Goal: Complete application form

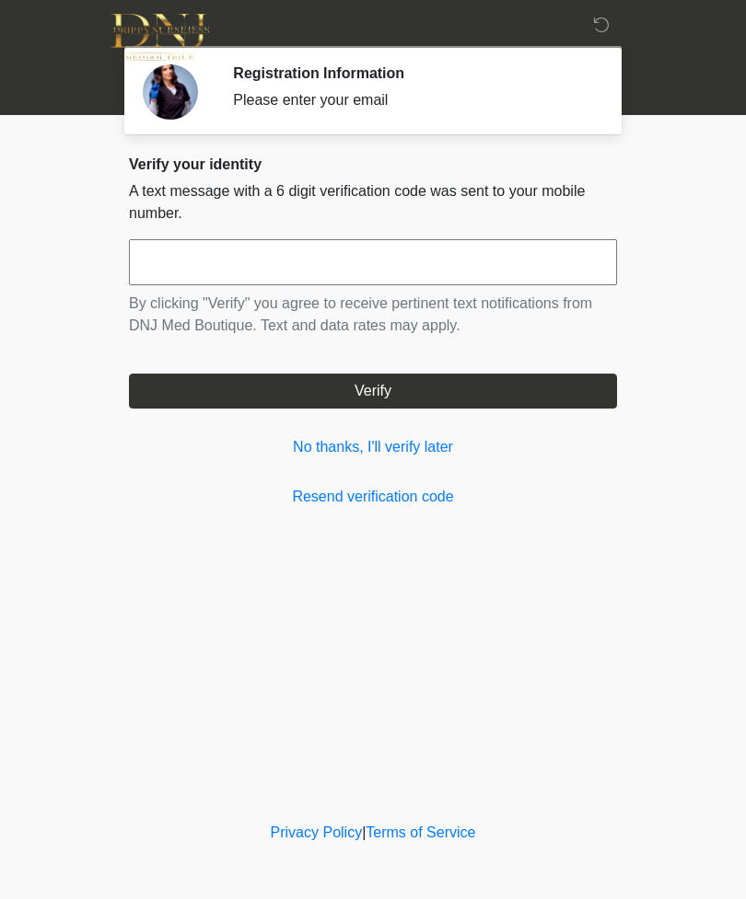
click at [197, 250] on input "text" at bounding box center [373, 262] width 488 height 46
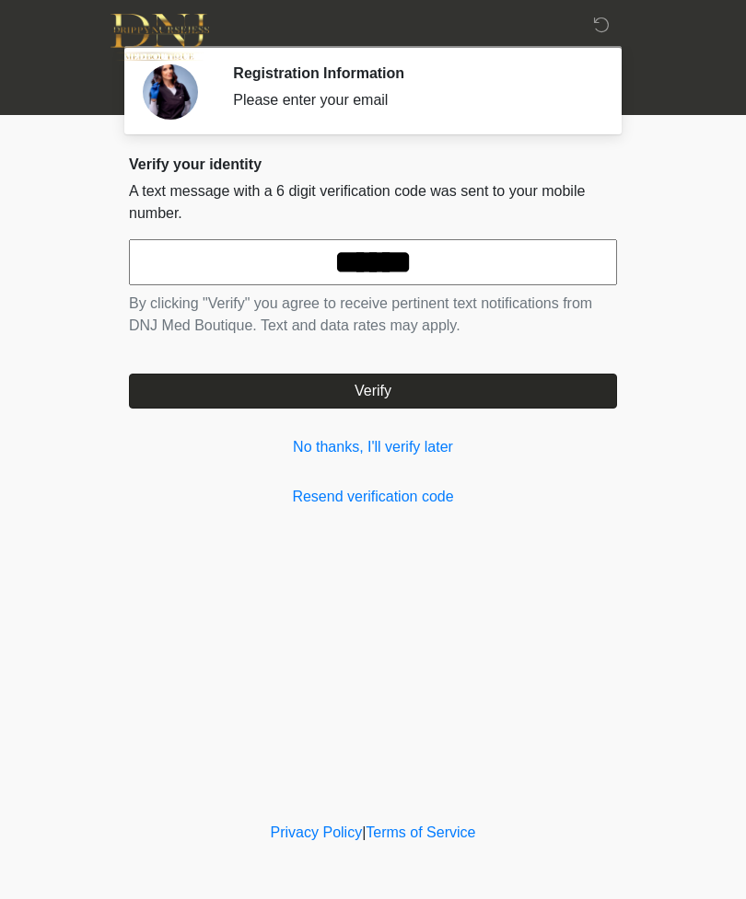
type input "******"
click at [373, 386] on button "Verify" at bounding box center [373, 391] width 488 height 35
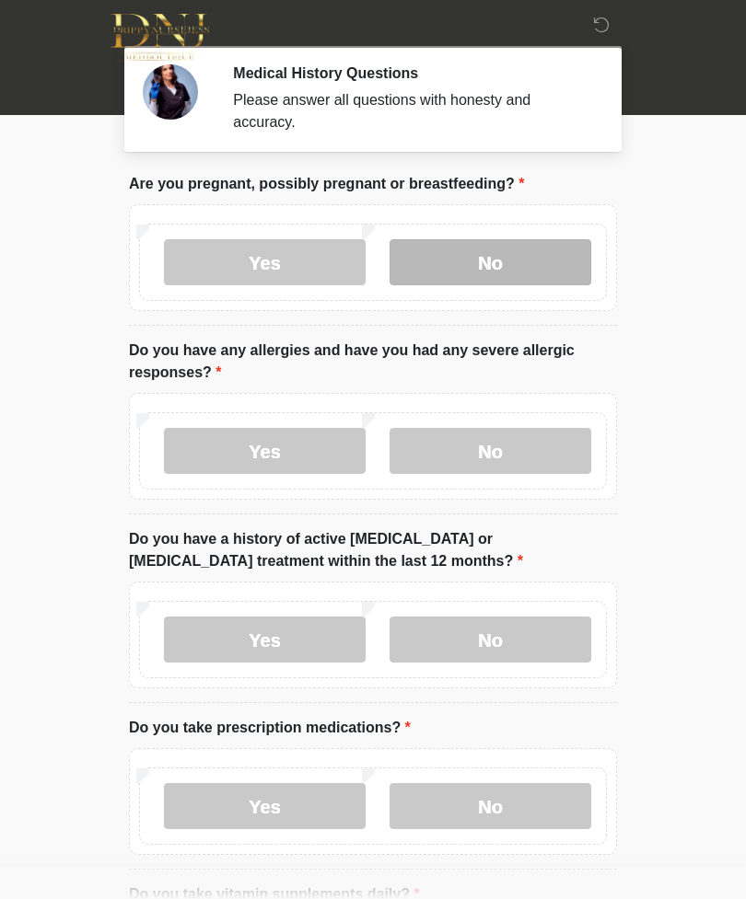
click at [470, 267] on label "No" at bounding box center [490, 262] width 202 height 46
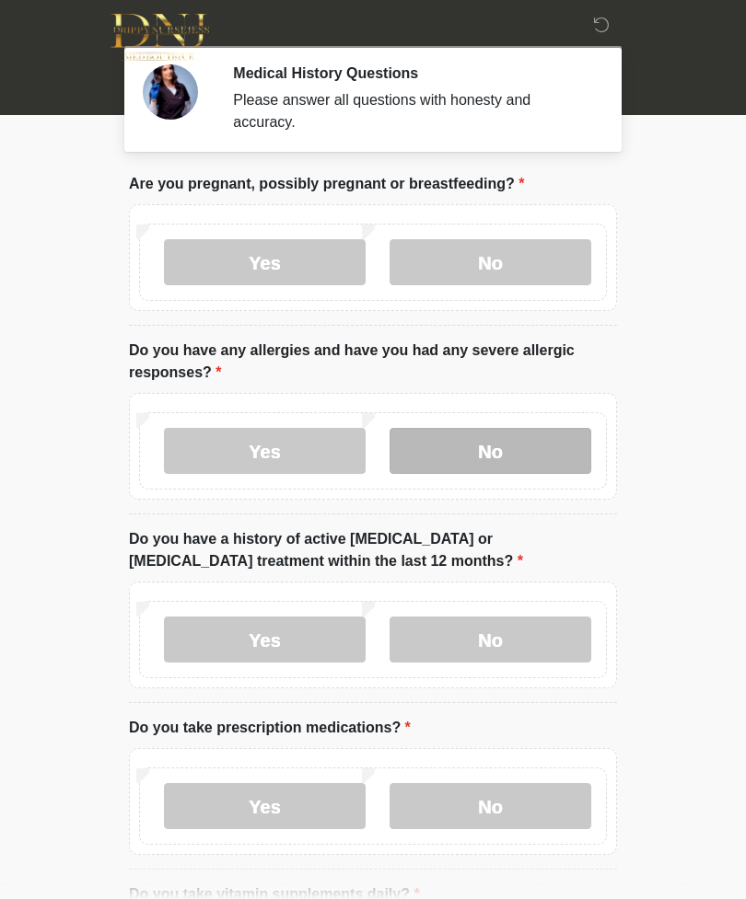
click at [506, 458] on label "No" at bounding box center [490, 451] width 202 height 46
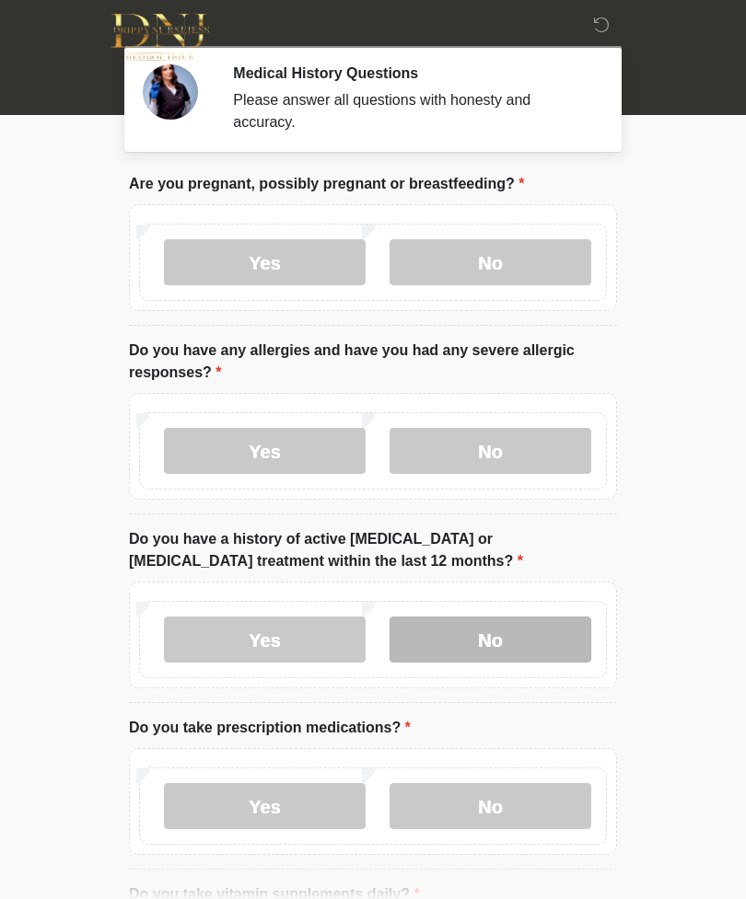
click at [492, 633] on label "No" at bounding box center [490, 640] width 202 height 46
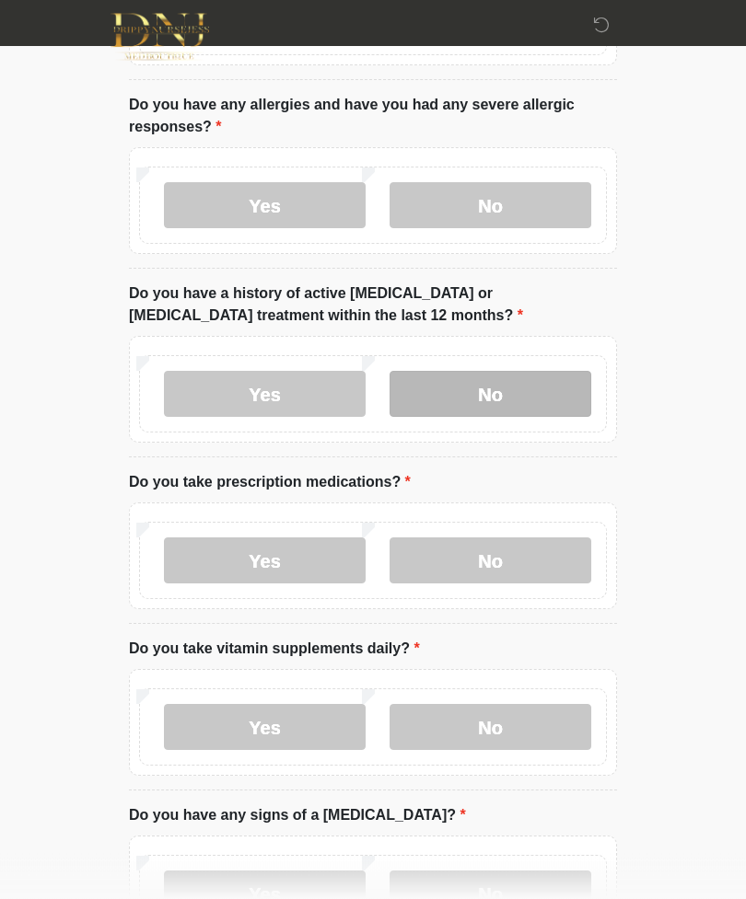
scroll to position [247, 0]
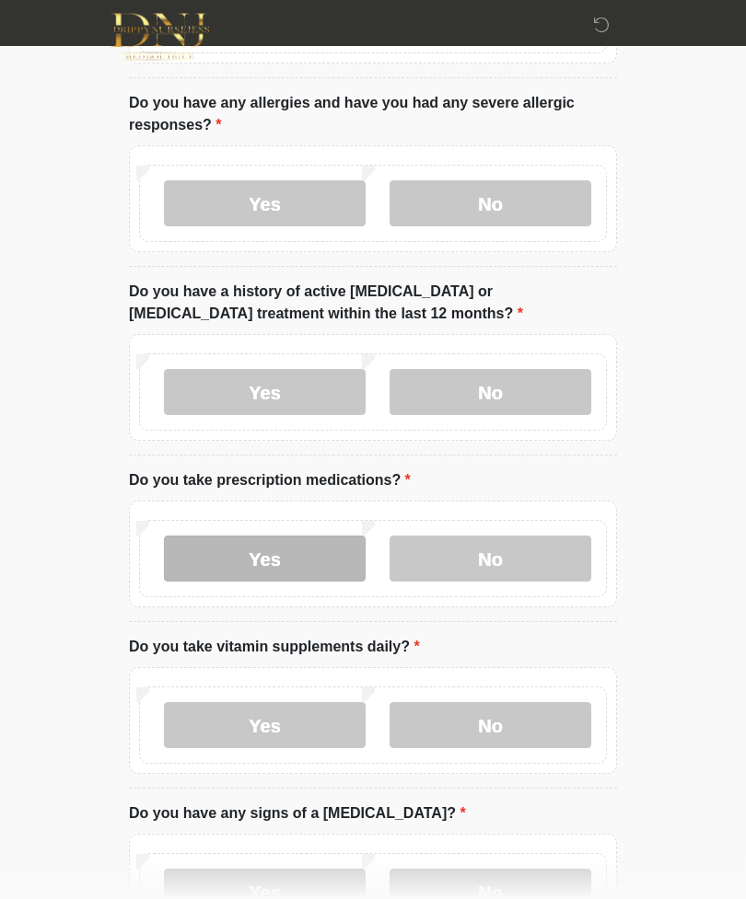
click at [273, 555] on label "Yes" at bounding box center [265, 560] width 202 height 46
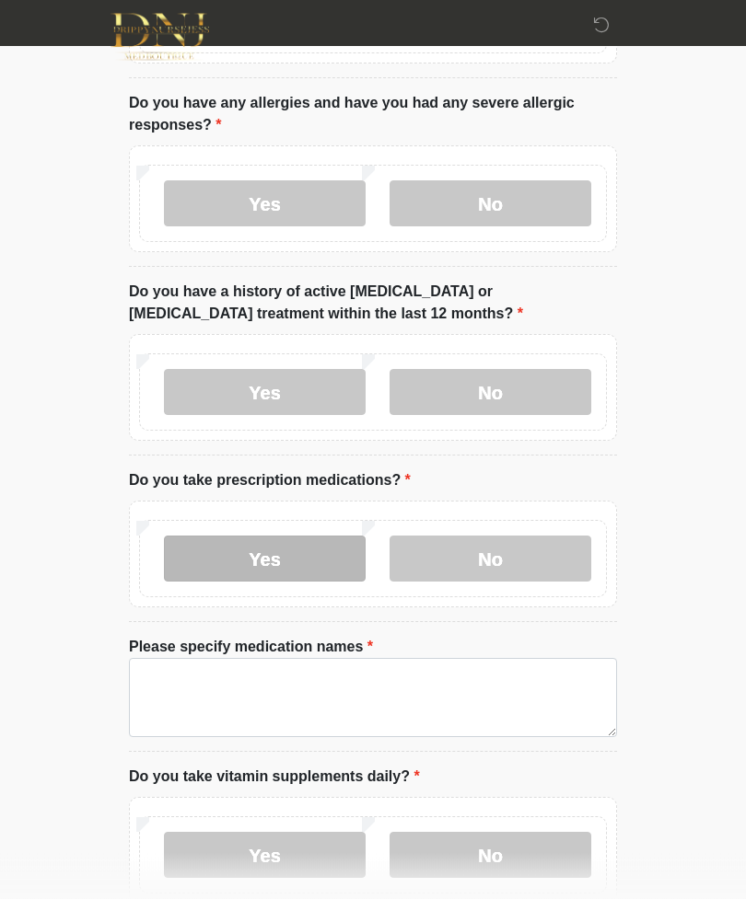
scroll to position [248, 0]
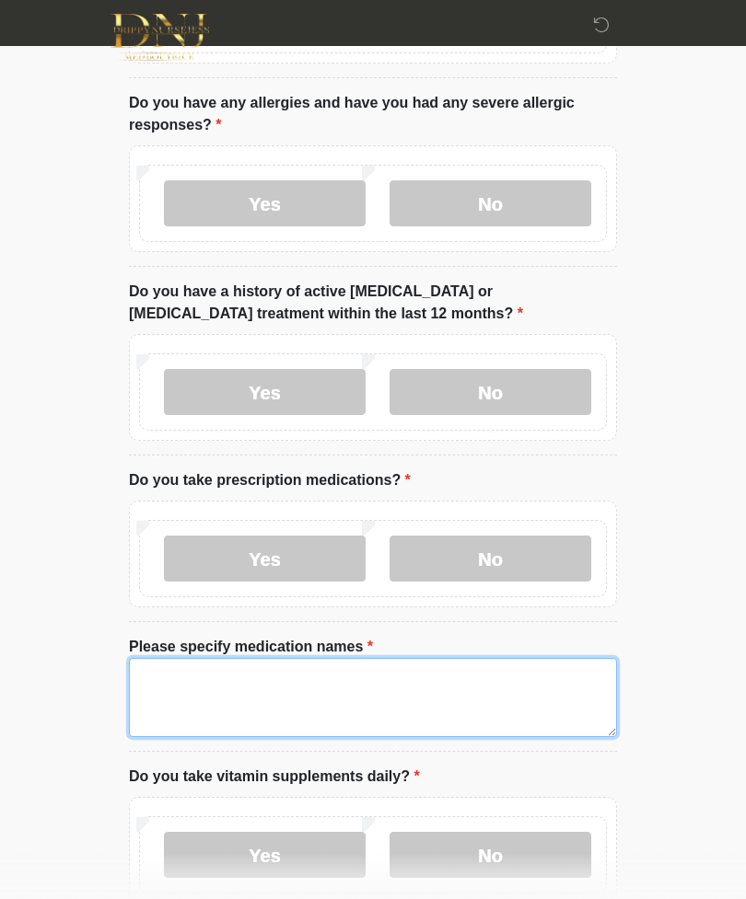
click at [252, 681] on textarea "Please specify medication names" at bounding box center [373, 697] width 488 height 79
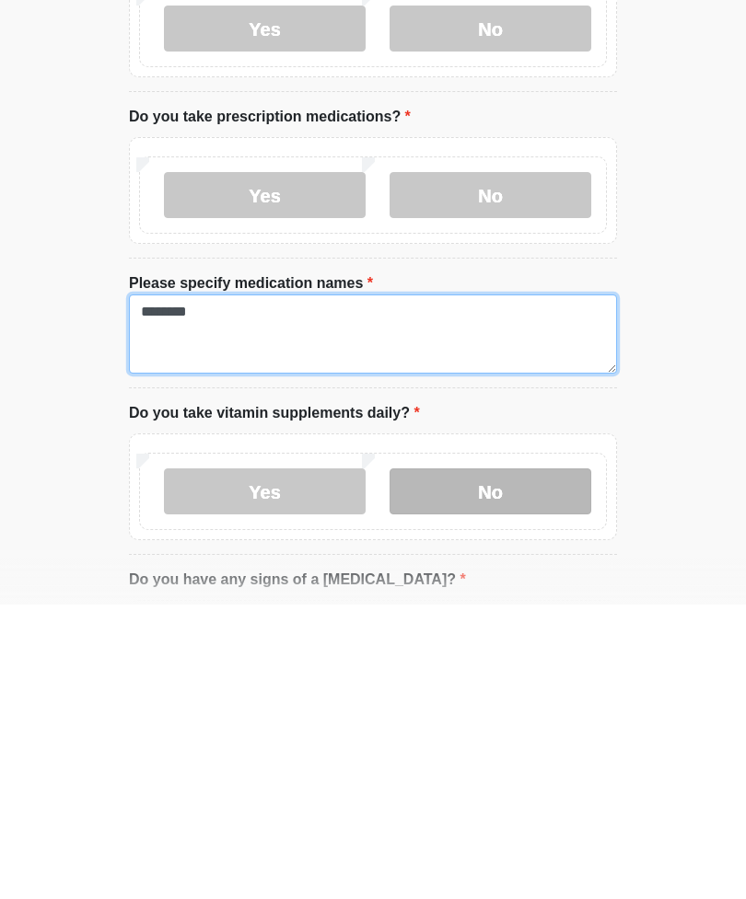
type textarea "********"
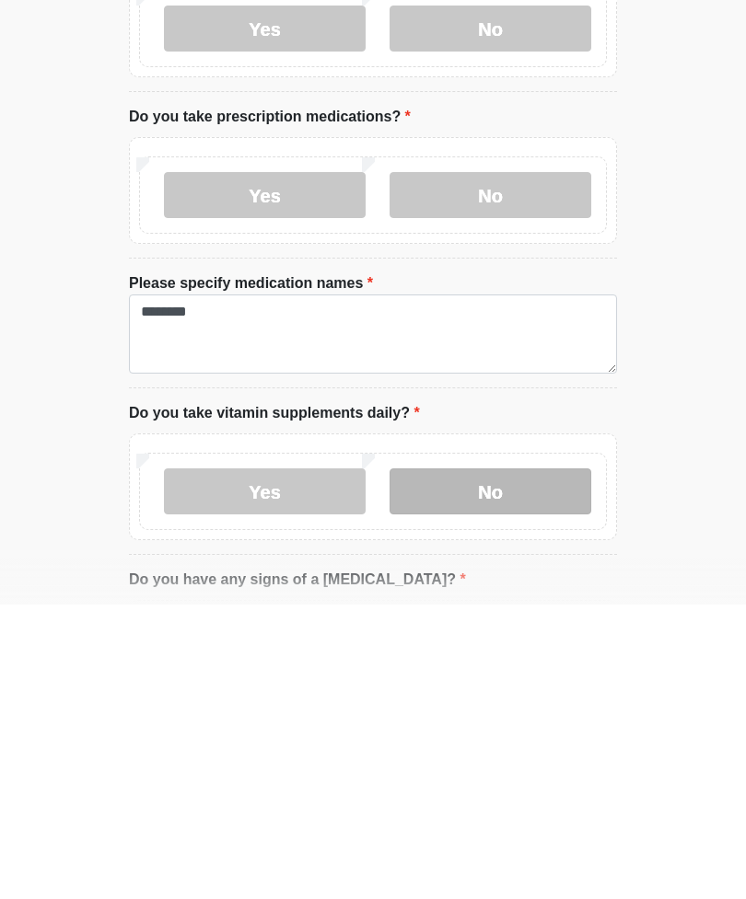
click at [508, 763] on label "No" at bounding box center [490, 786] width 202 height 46
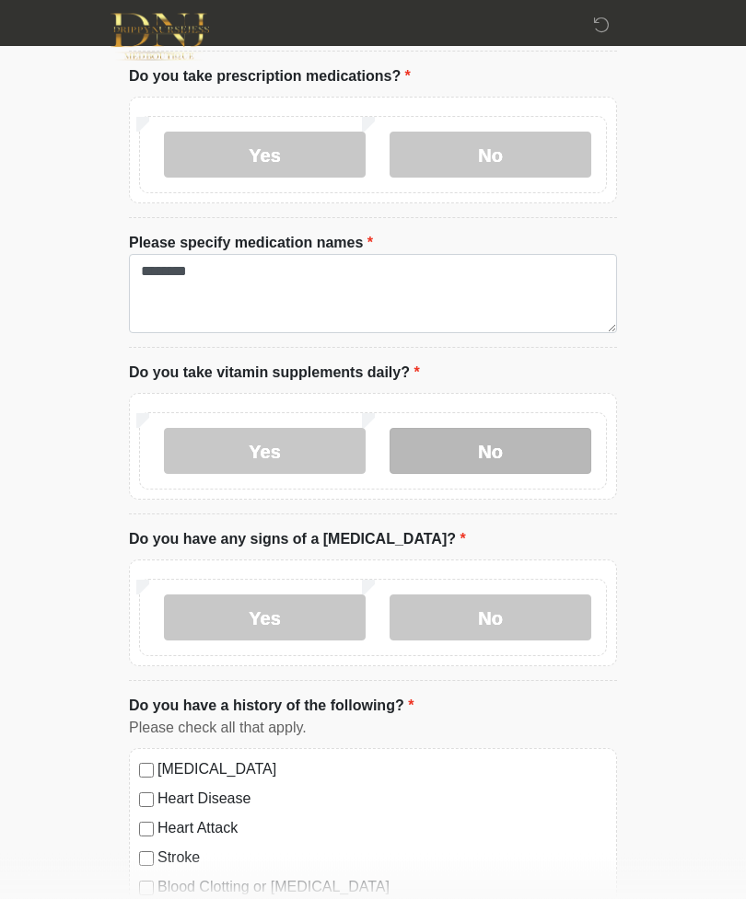
scroll to position [694, 0]
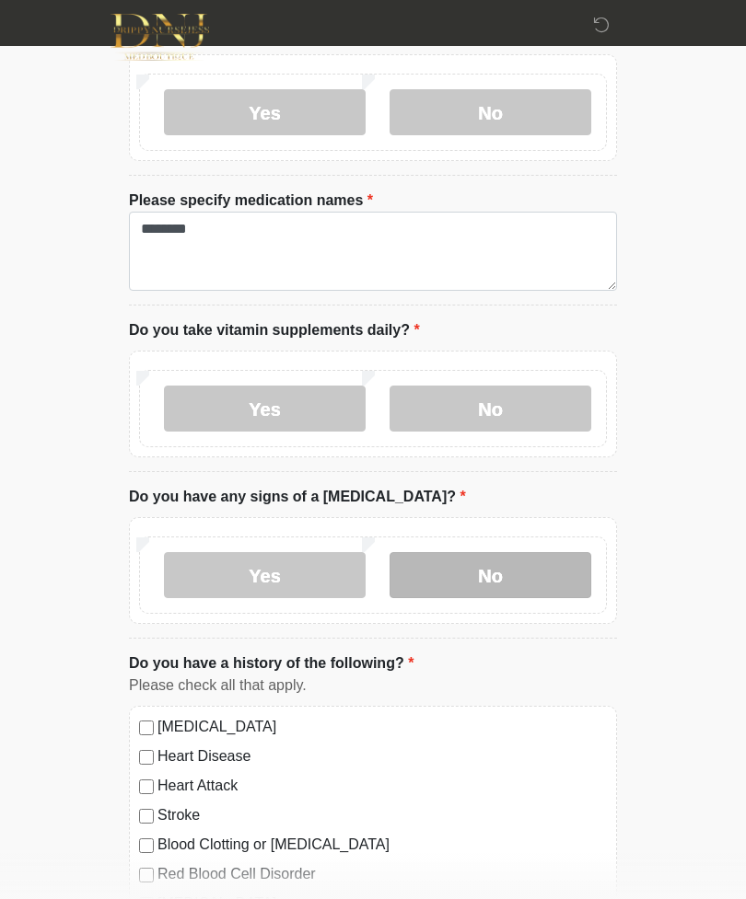
click at [496, 574] on label "No" at bounding box center [490, 575] width 202 height 46
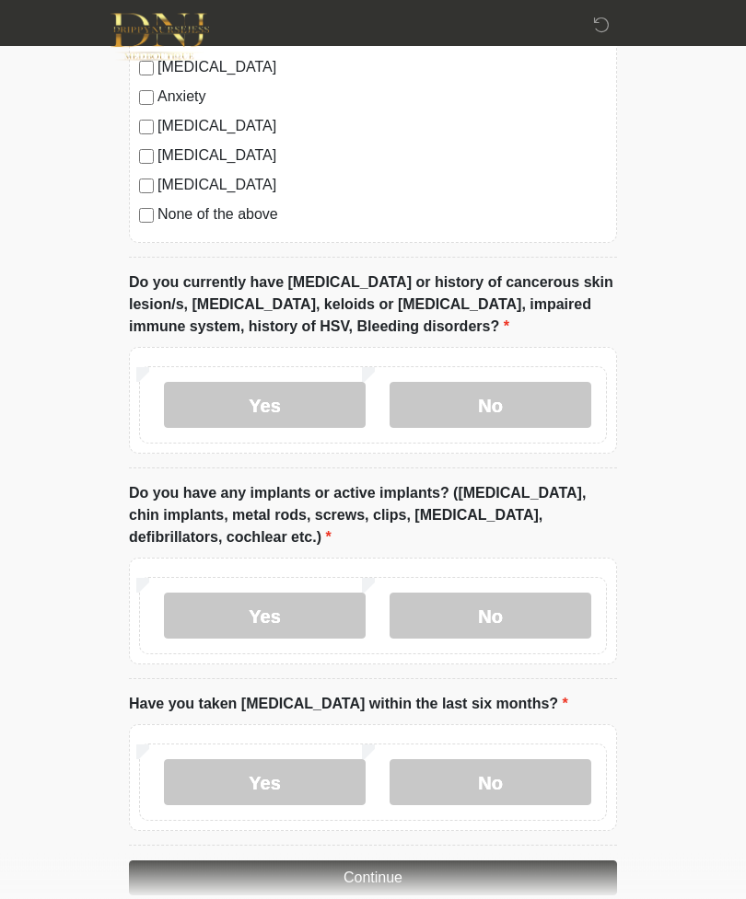
scroll to position [1532, 0]
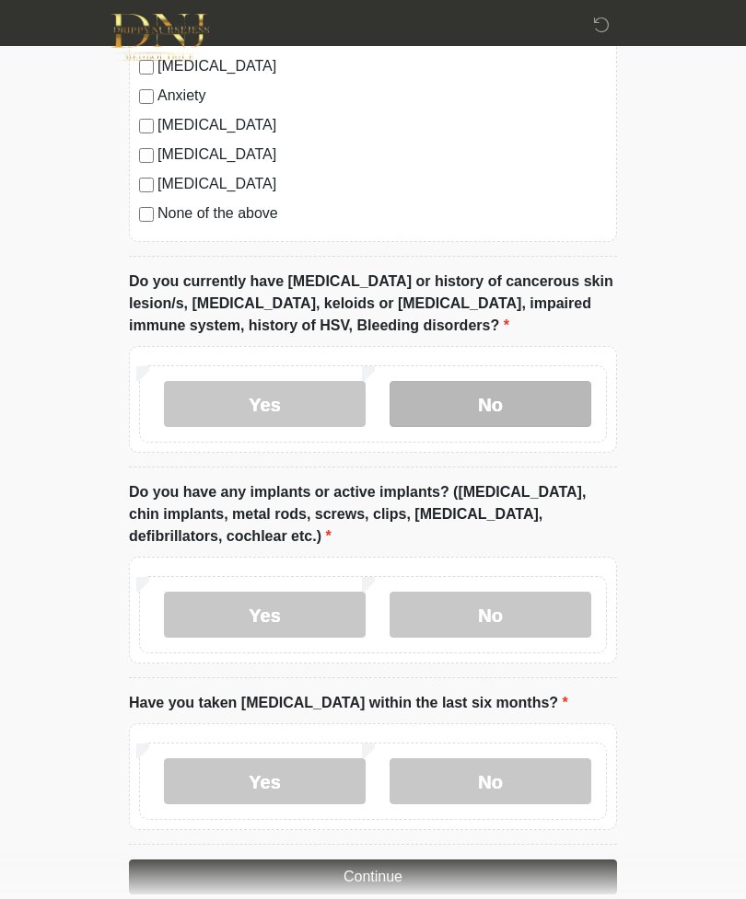
click at [491, 402] on label "No" at bounding box center [490, 404] width 202 height 46
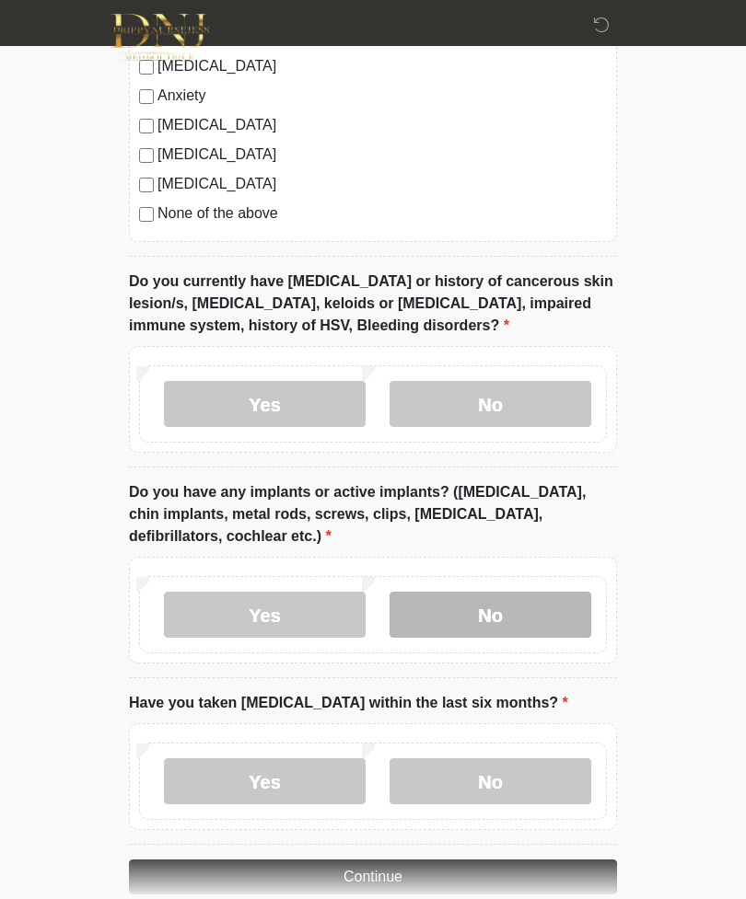
click at [510, 603] on label "No" at bounding box center [490, 615] width 202 height 46
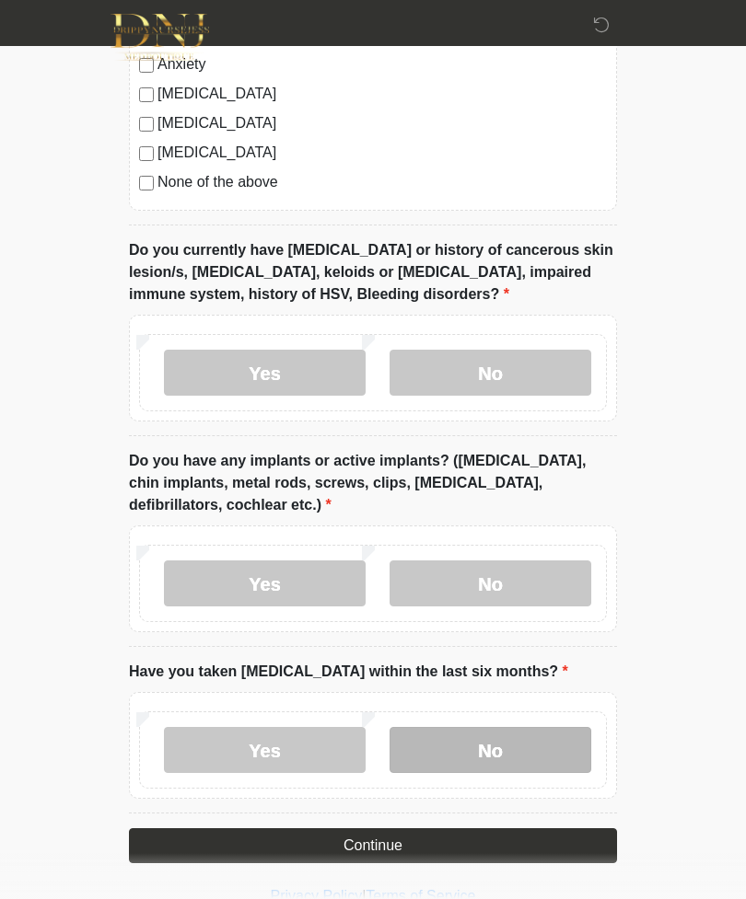
click at [510, 750] on label "No" at bounding box center [490, 750] width 202 height 46
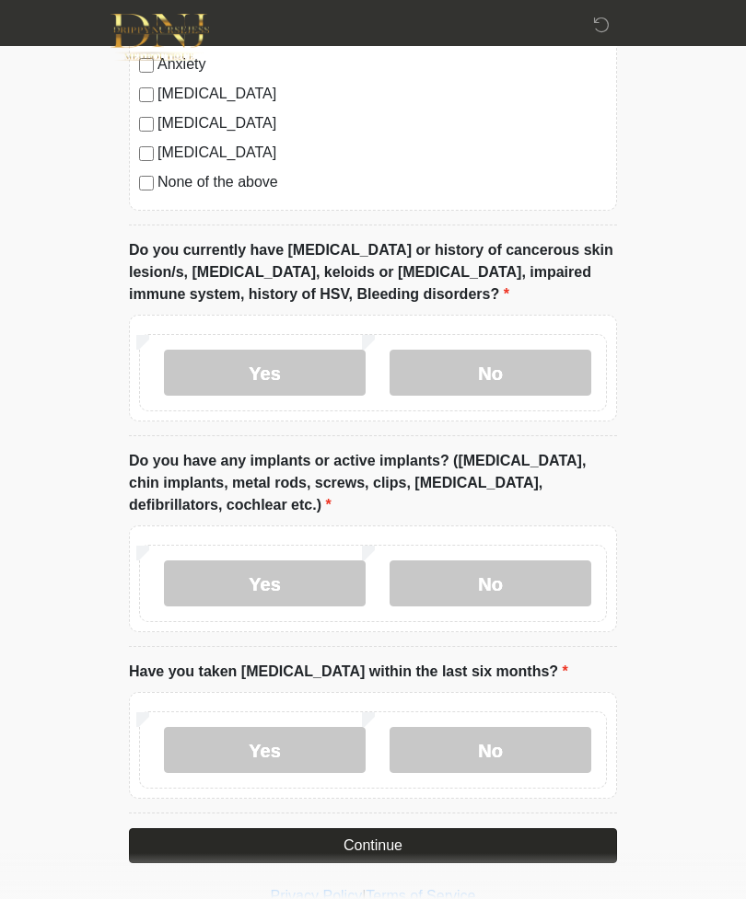
click at [360, 855] on button "Continue" at bounding box center [373, 846] width 488 height 35
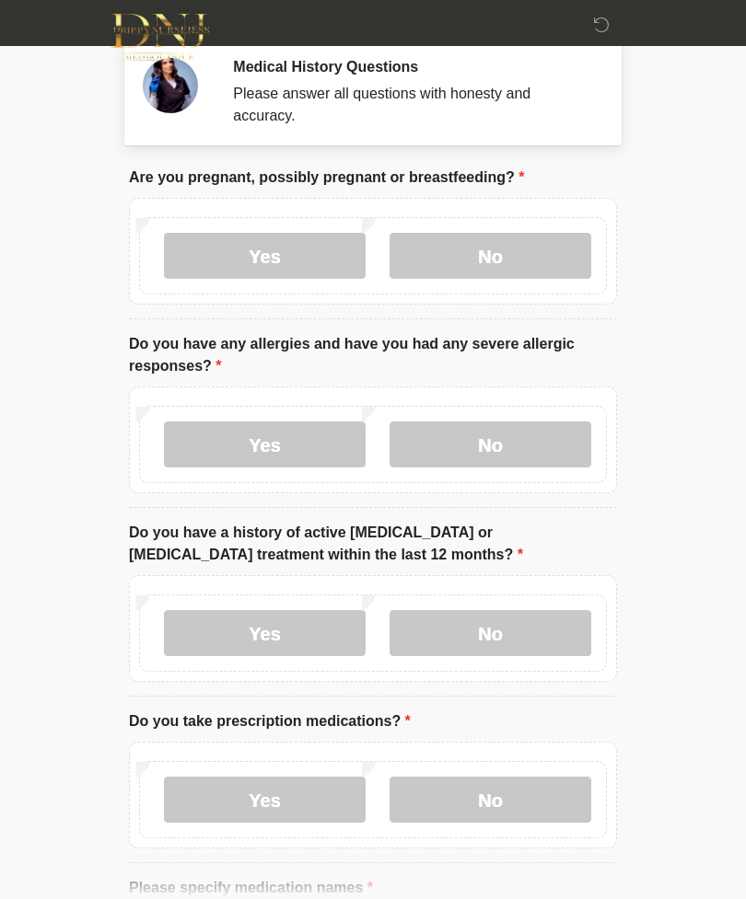
scroll to position [0, 0]
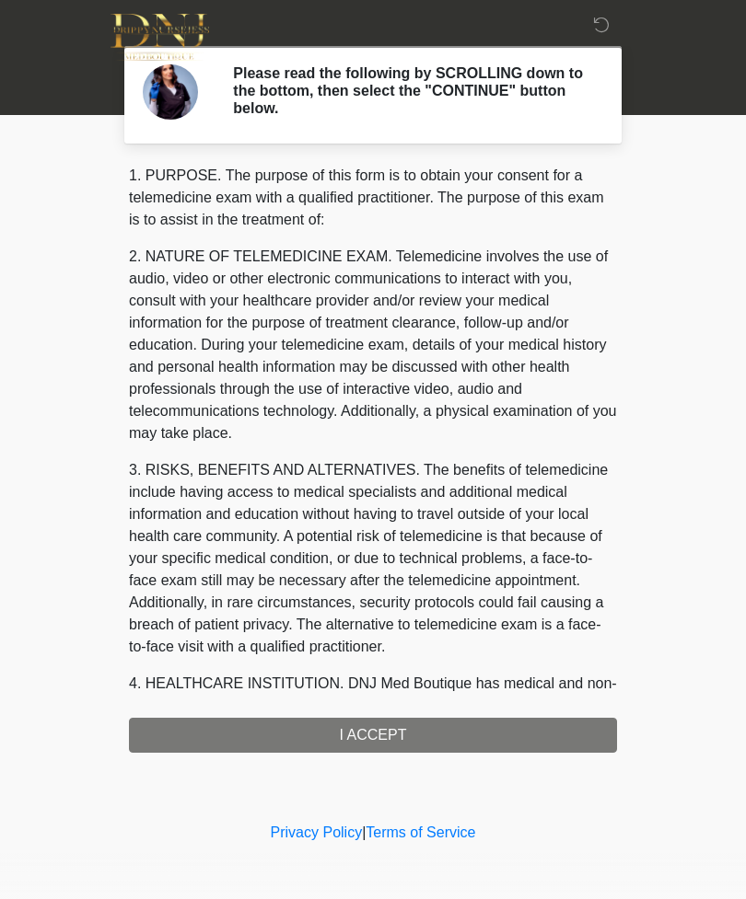
click at [387, 737] on div "1. PURPOSE. The purpose of this form is to obtain your consent for a telemedici…" at bounding box center [373, 459] width 488 height 588
click at [364, 738] on div "1. PURPOSE. The purpose of this form is to obtain your consent for a telemedici…" at bounding box center [373, 459] width 488 height 588
click at [347, 732] on div "1. PURPOSE. The purpose of this form is to obtain your consent for a telemedici…" at bounding box center [373, 459] width 488 height 588
click at [366, 740] on div "1. PURPOSE. The purpose of this form is to obtain your consent for a telemedici…" at bounding box center [373, 459] width 488 height 588
click at [365, 739] on div "1. PURPOSE. The purpose of this form is to obtain your consent for a telemedici…" at bounding box center [373, 459] width 488 height 588
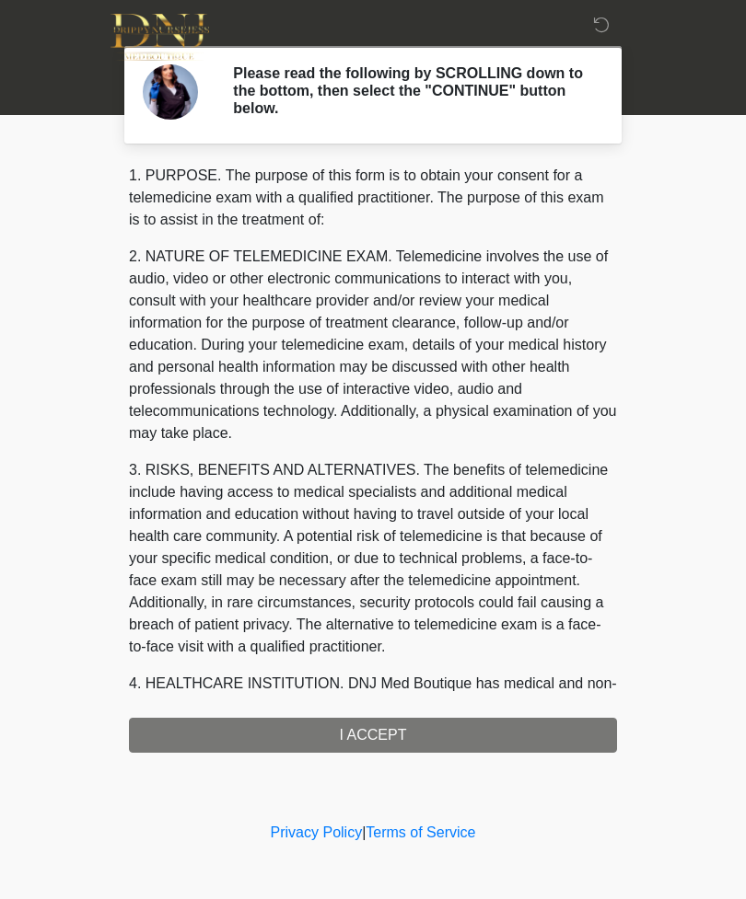
click at [377, 738] on div "1. PURPOSE. The purpose of this form is to obtain your consent for a telemedici…" at bounding box center [373, 459] width 488 height 588
click at [375, 732] on div "1. PURPOSE. The purpose of this form is to obtain your consent for a telemedici…" at bounding box center [373, 459] width 488 height 588
click at [375, 731] on div "1. PURPOSE. The purpose of this form is to obtain your consent for a telemedici…" at bounding box center [373, 459] width 488 height 588
click at [376, 734] on div "1. PURPOSE. The purpose of this form is to obtain your consent for a telemedici…" at bounding box center [373, 459] width 488 height 588
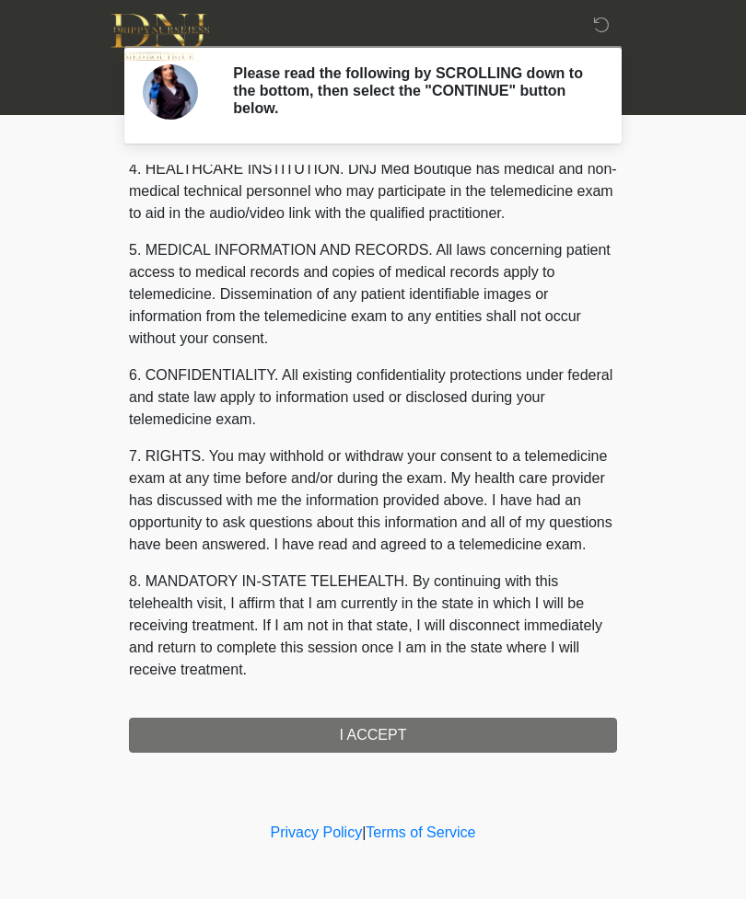
click at [377, 737] on button "I ACCEPT" at bounding box center [373, 735] width 488 height 35
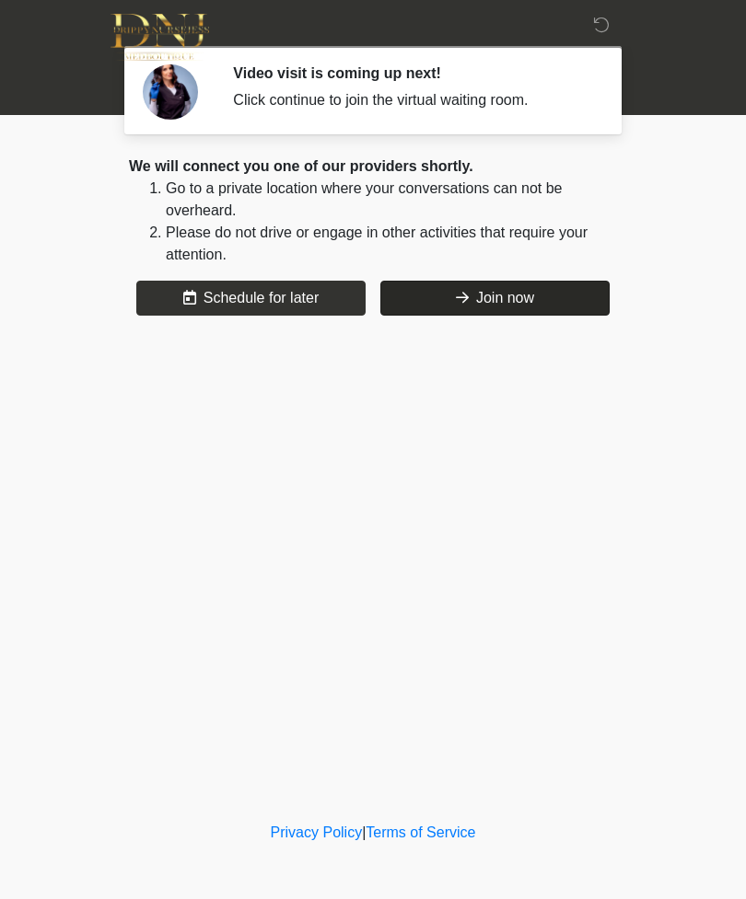
click at [497, 291] on button "Join now" at bounding box center [494, 298] width 229 height 35
